Goal: Transaction & Acquisition: Purchase product/service

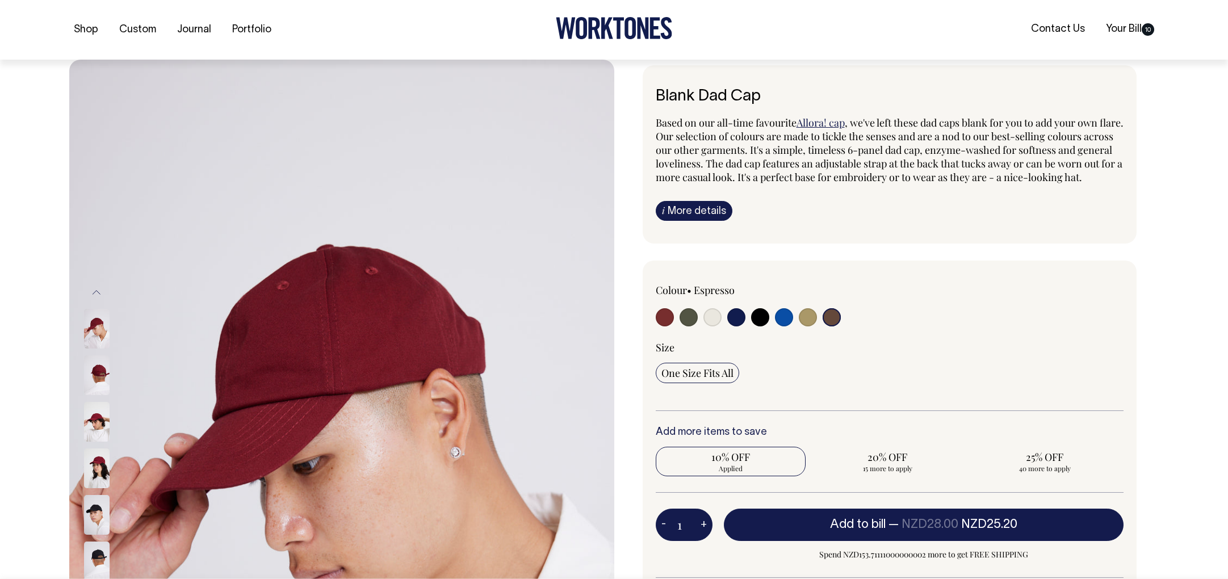
select select "Espresso"
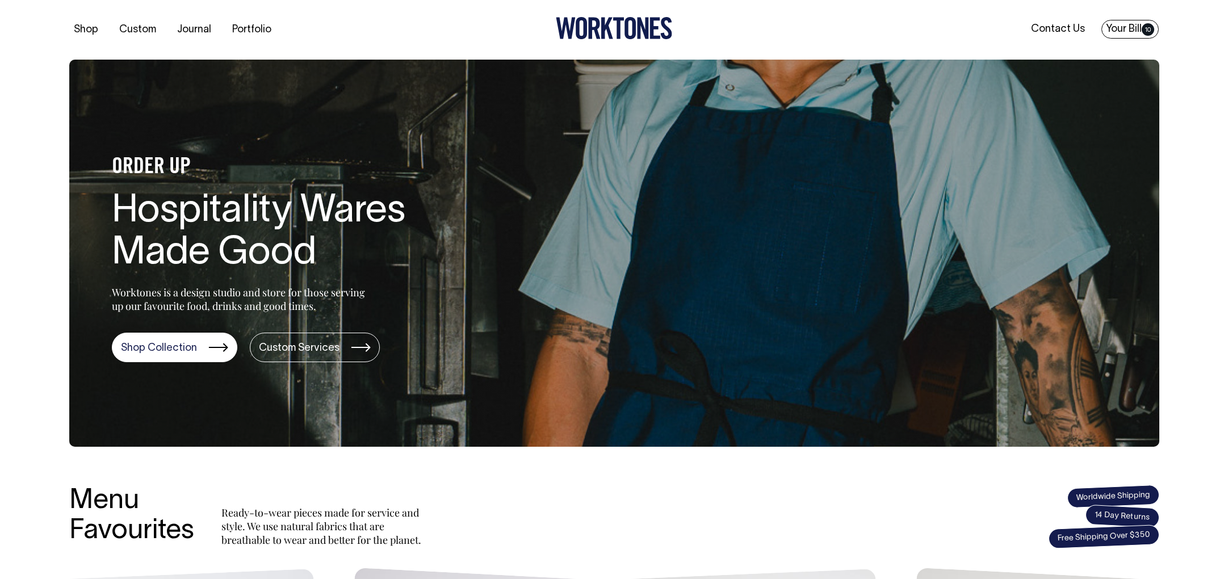
click at [1123, 26] on link "Your Bill 10" at bounding box center [1129, 29] width 57 height 19
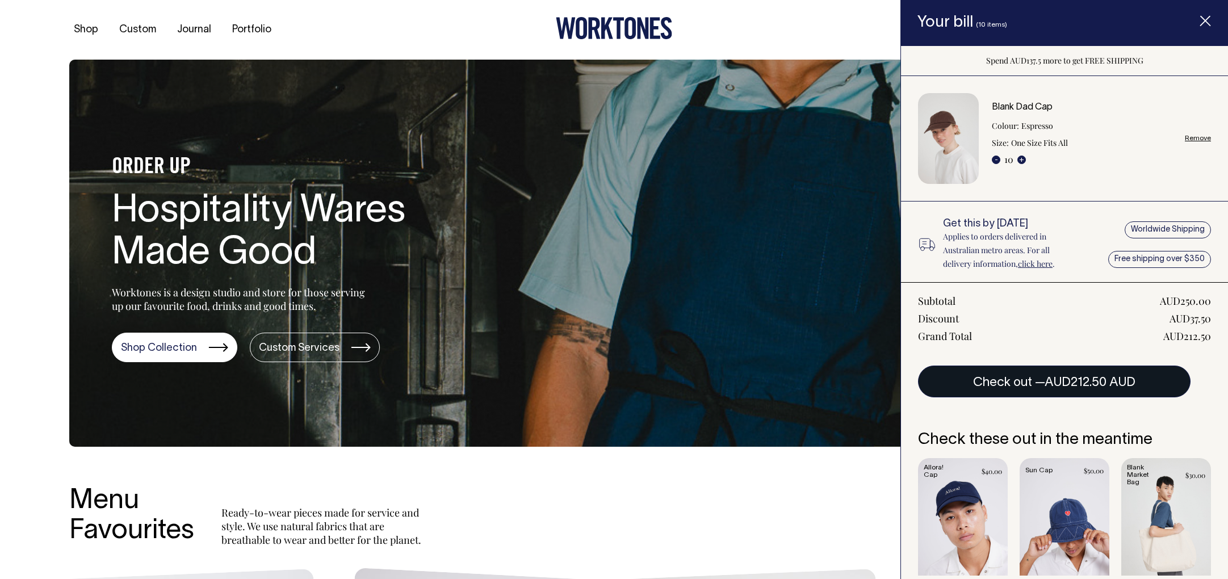
click at [1075, 381] on span "AUD212.50 AUD" at bounding box center [1089, 382] width 91 height 11
